Goal: Task Accomplishment & Management: Use online tool/utility

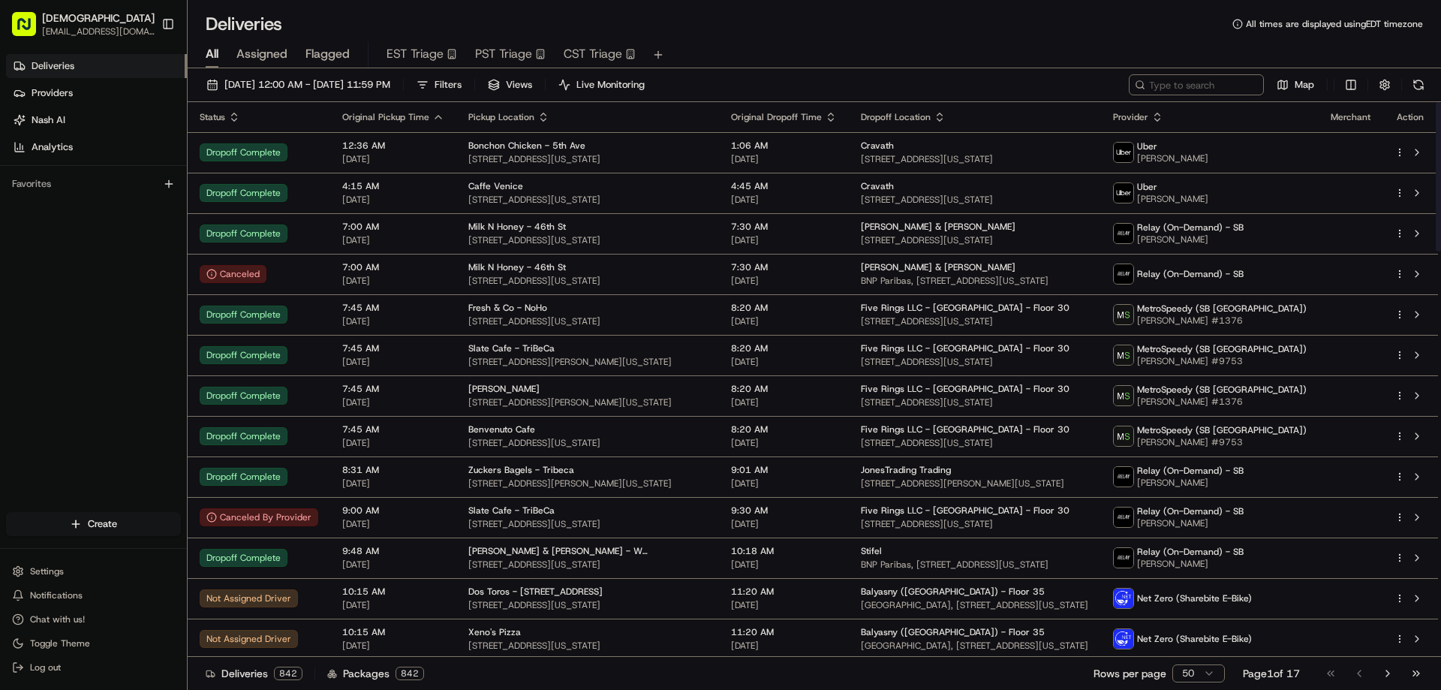
click at [1170, 83] on input at bounding box center [1196, 84] width 135 height 21
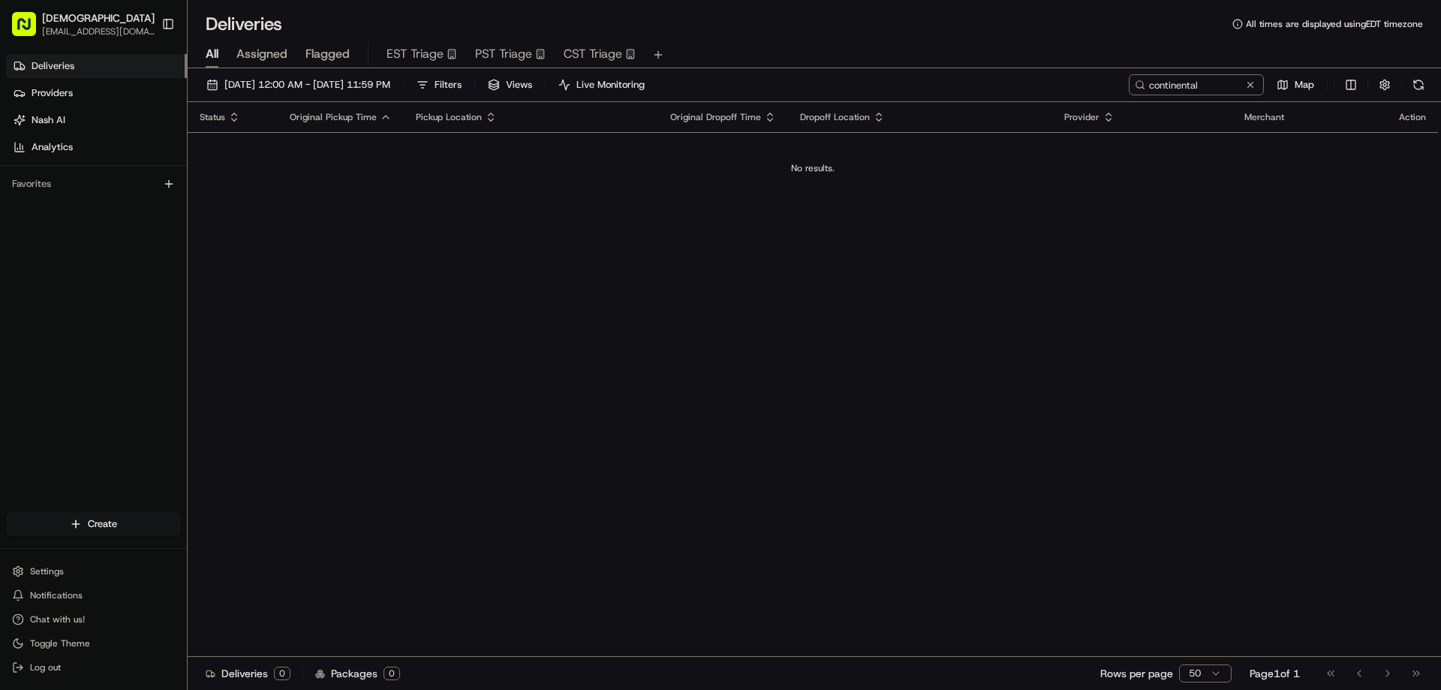
type input "continental"
